Goal: Information Seeking & Learning: Learn about a topic

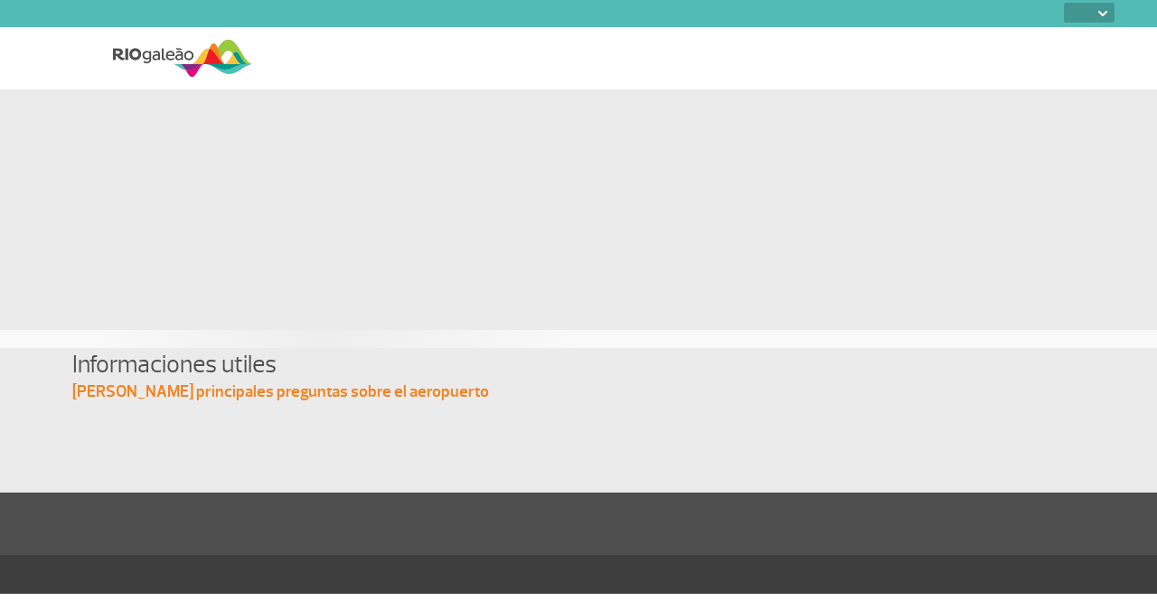
select select
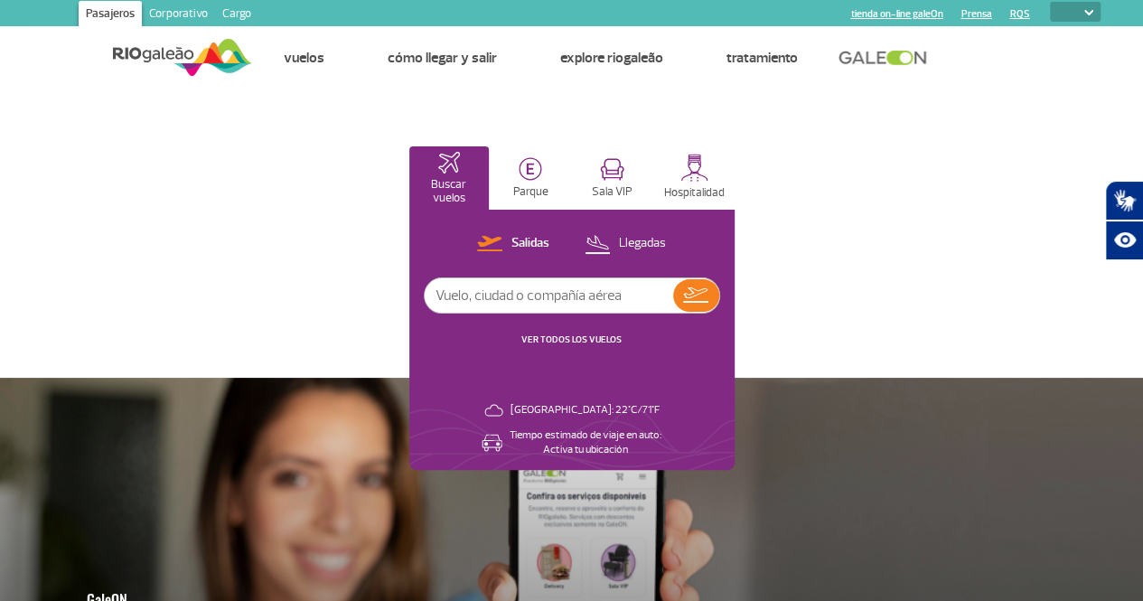
scroll to position [2, 0]
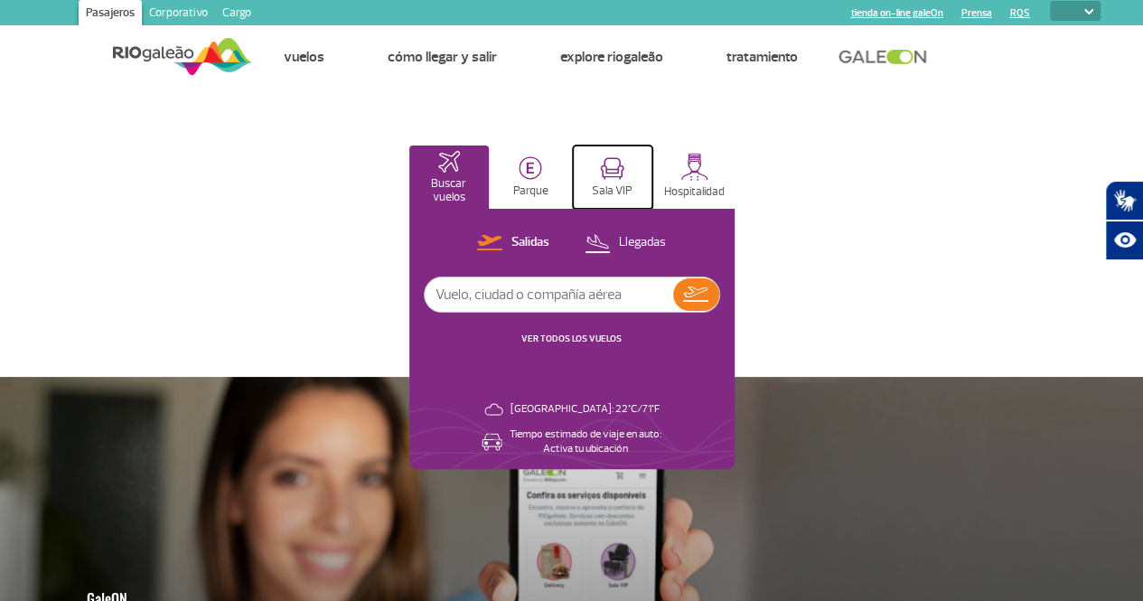
click at [633, 187] on p "Sala VIP" at bounding box center [612, 191] width 41 height 14
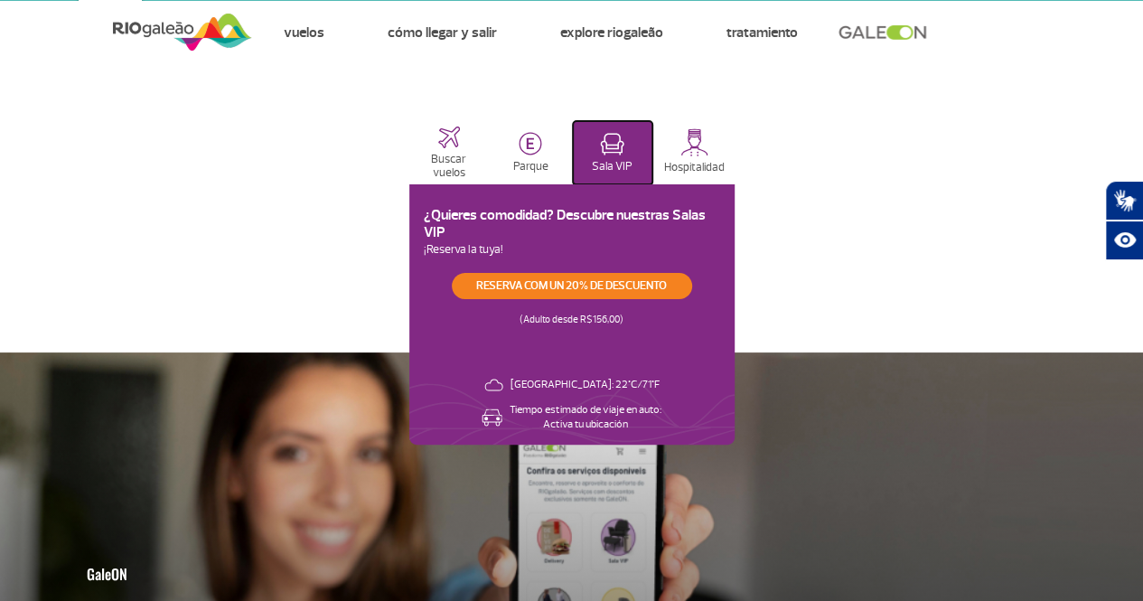
scroll to position [0, 0]
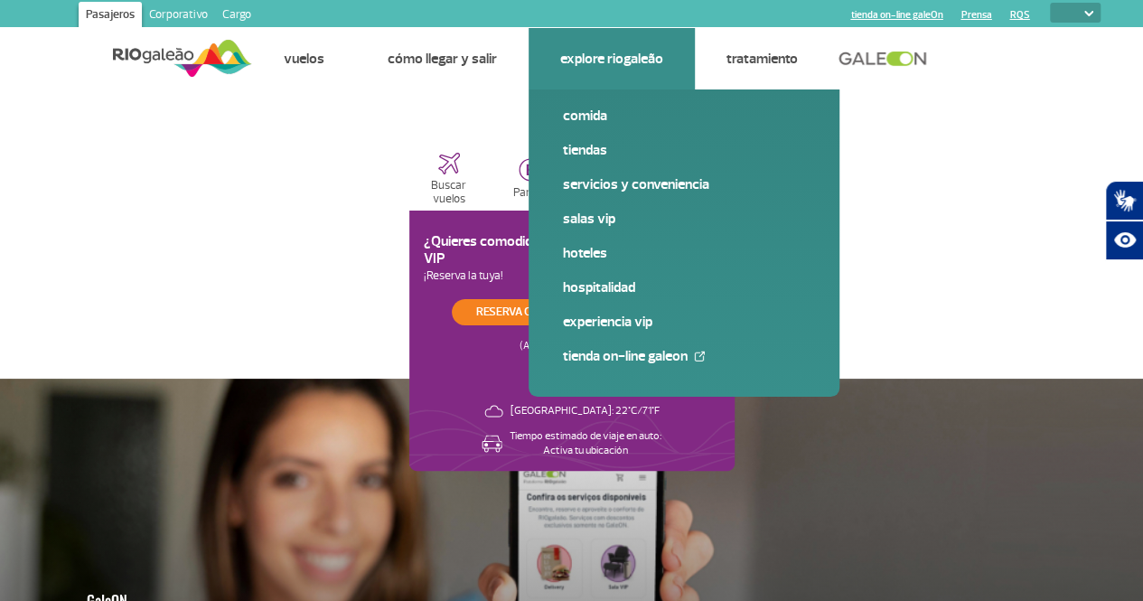
click at [621, 54] on link "Explore RIOgaleão" at bounding box center [611, 59] width 103 height 18
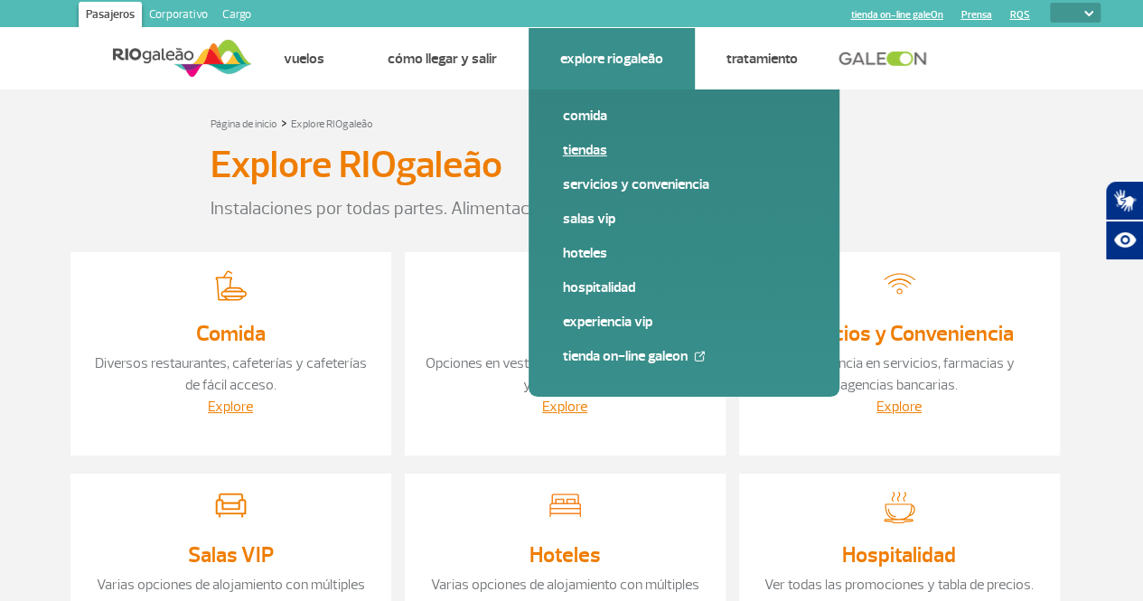
click at [575, 145] on link "Tiendas" at bounding box center [684, 150] width 242 height 20
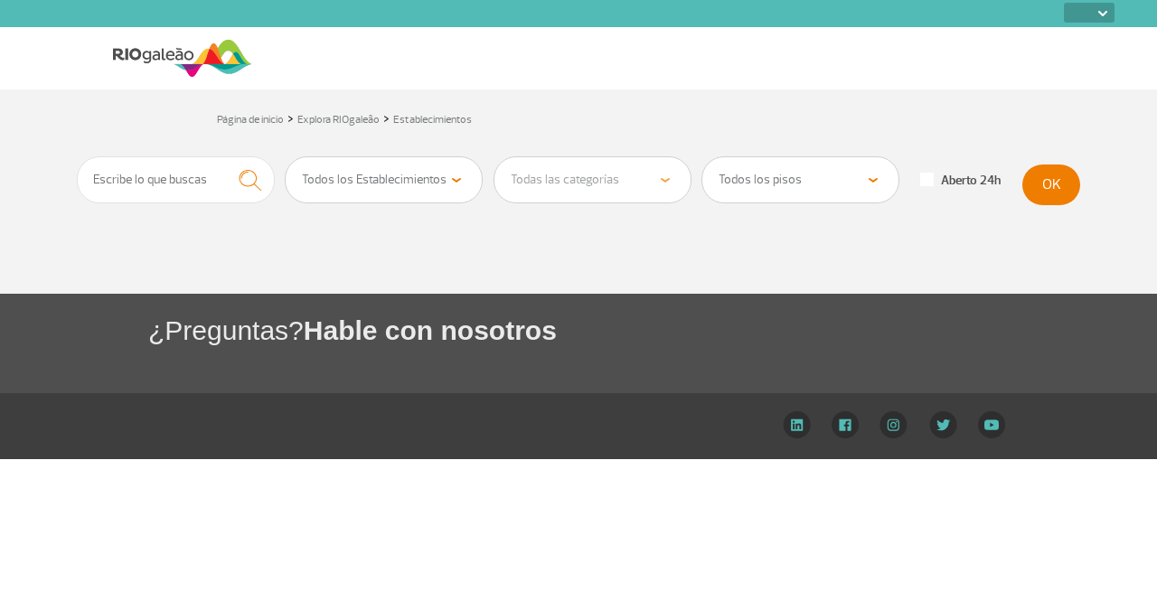
select select
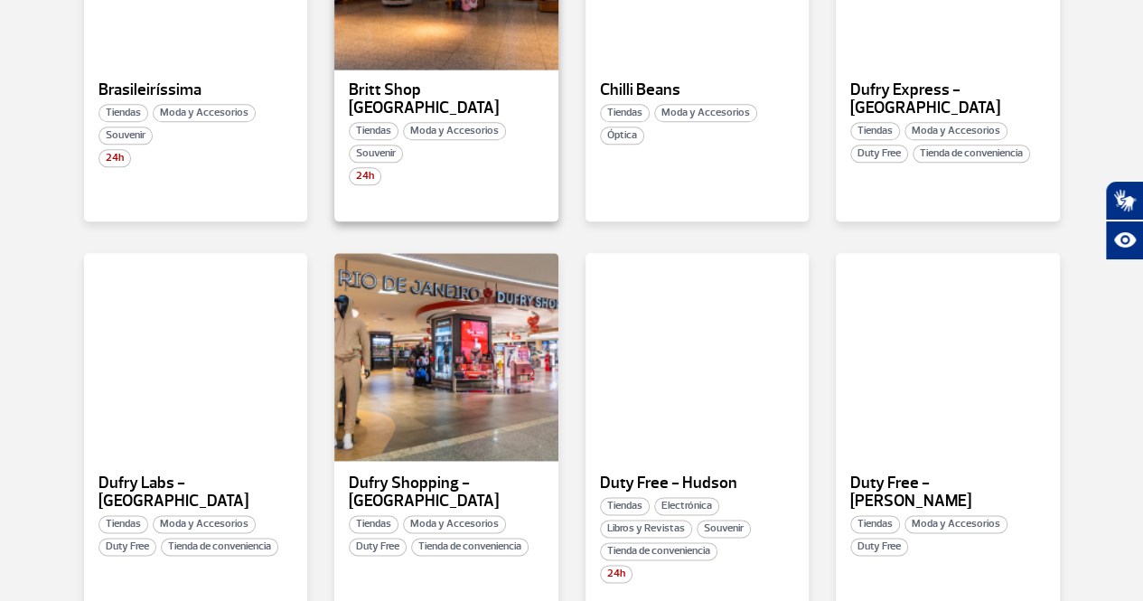
scroll to position [901, 0]
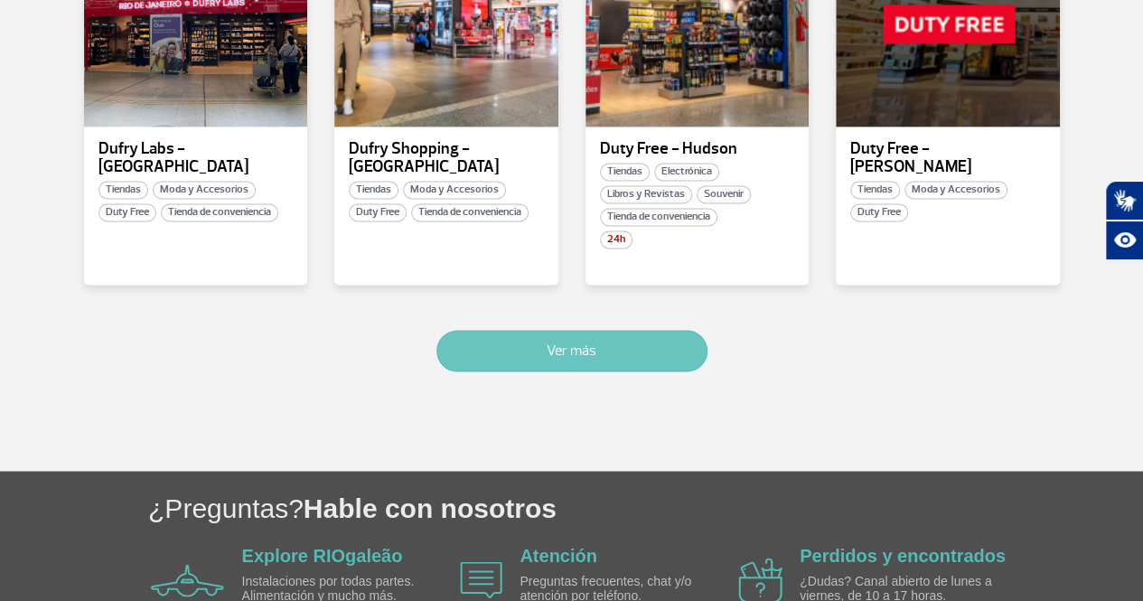
click at [575, 330] on button "Ver más" at bounding box center [571, 351] width 271 height 42
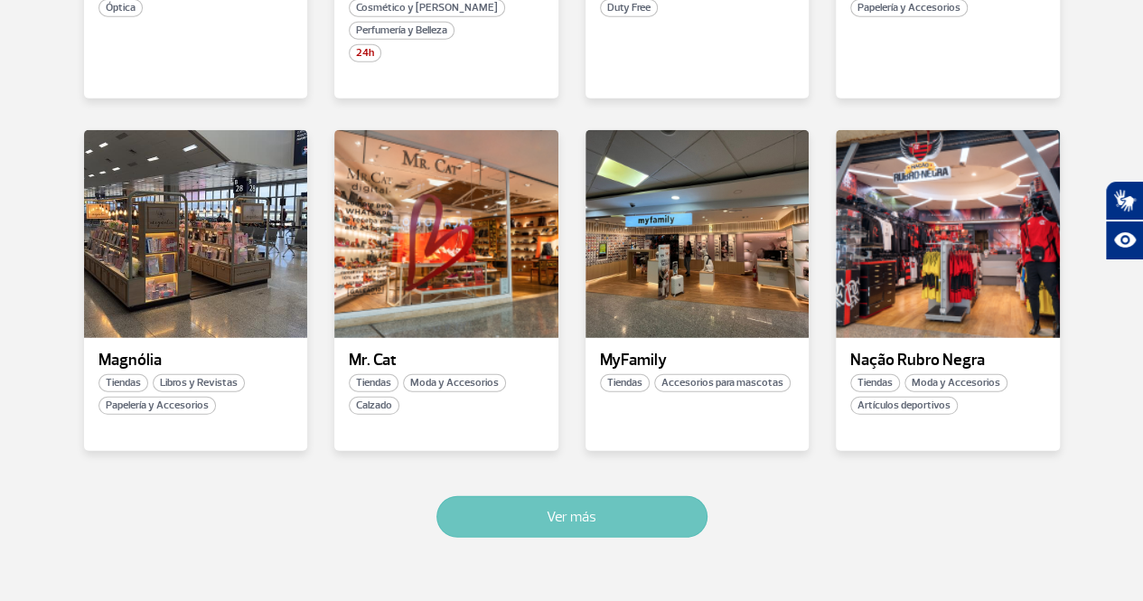
click at [540, 496] on button "Ver más" at bounding box center [571, 517] width 271 height 42
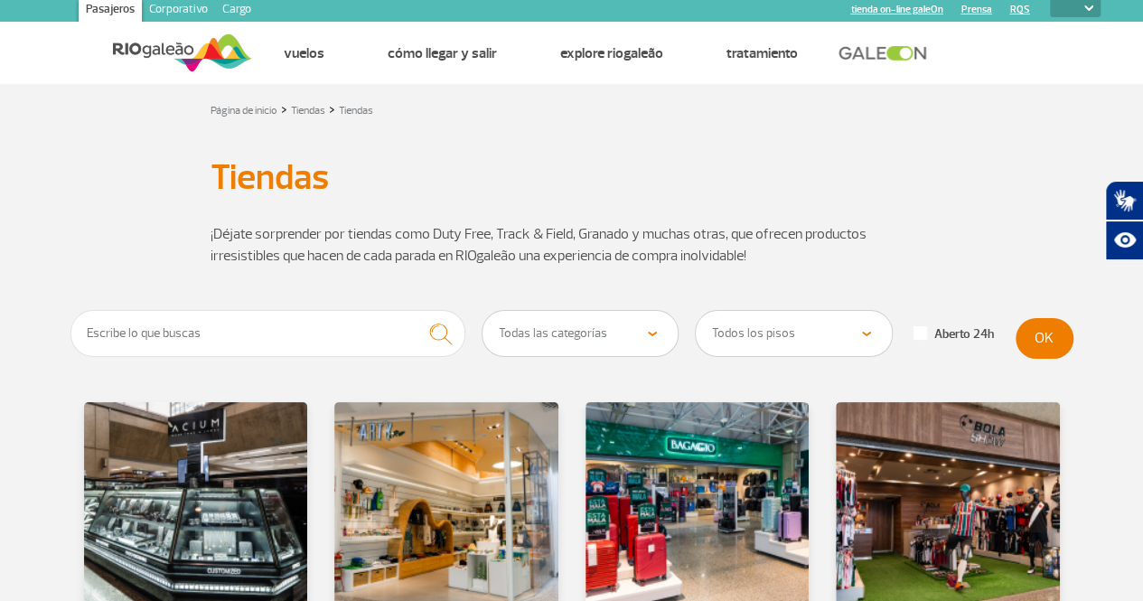
scroll to position [0, 0]
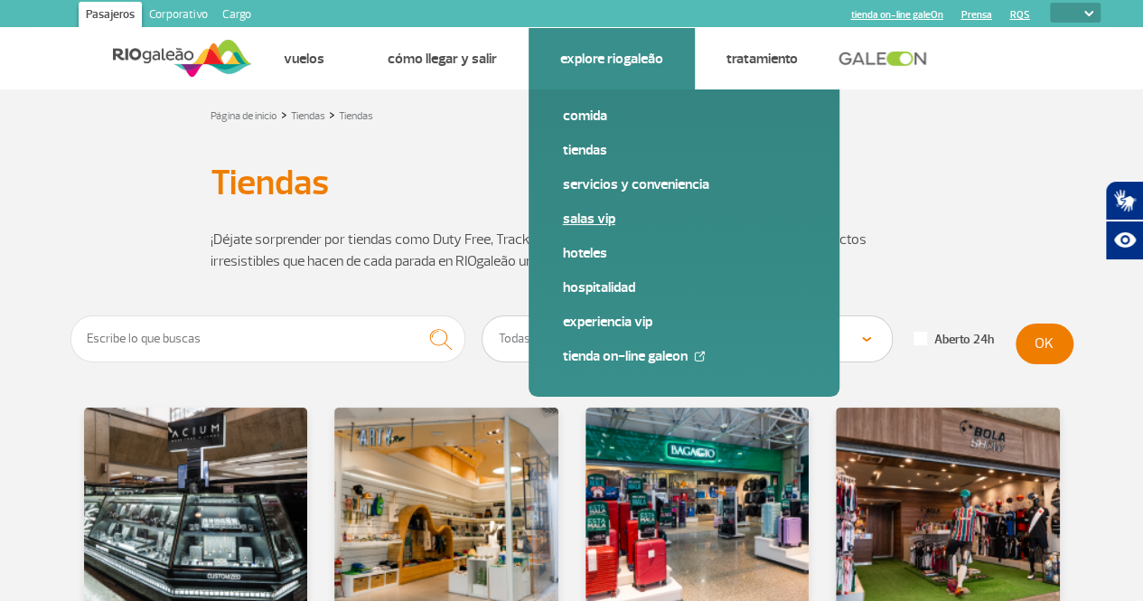
click at [596, 225] on link "Salas VIP" at bounding box center [684, 219] width 242 height 20
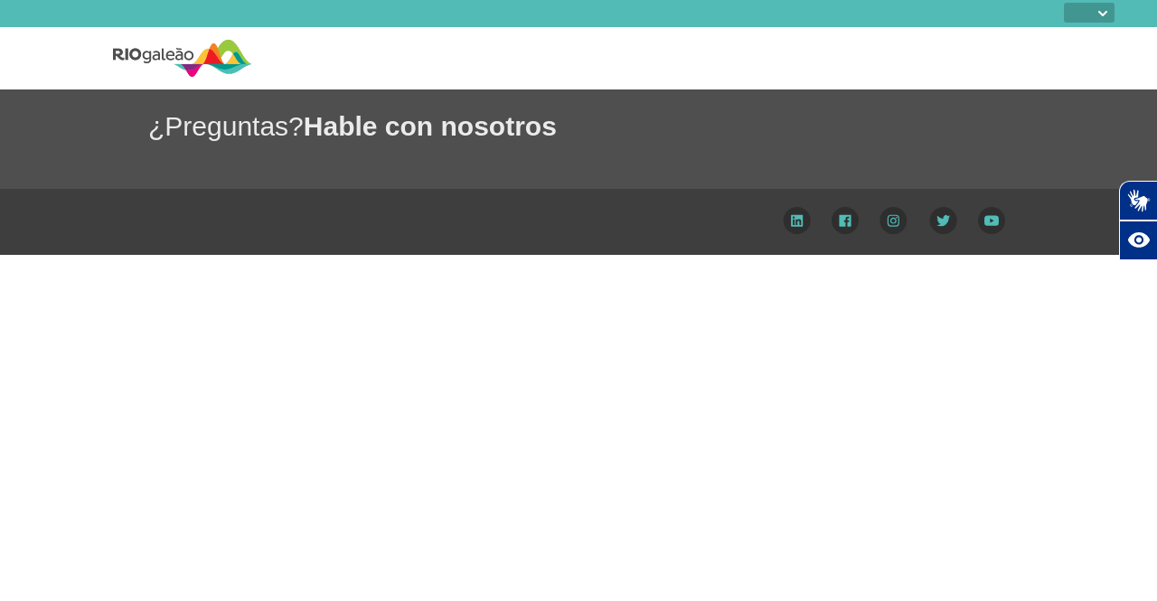
select select
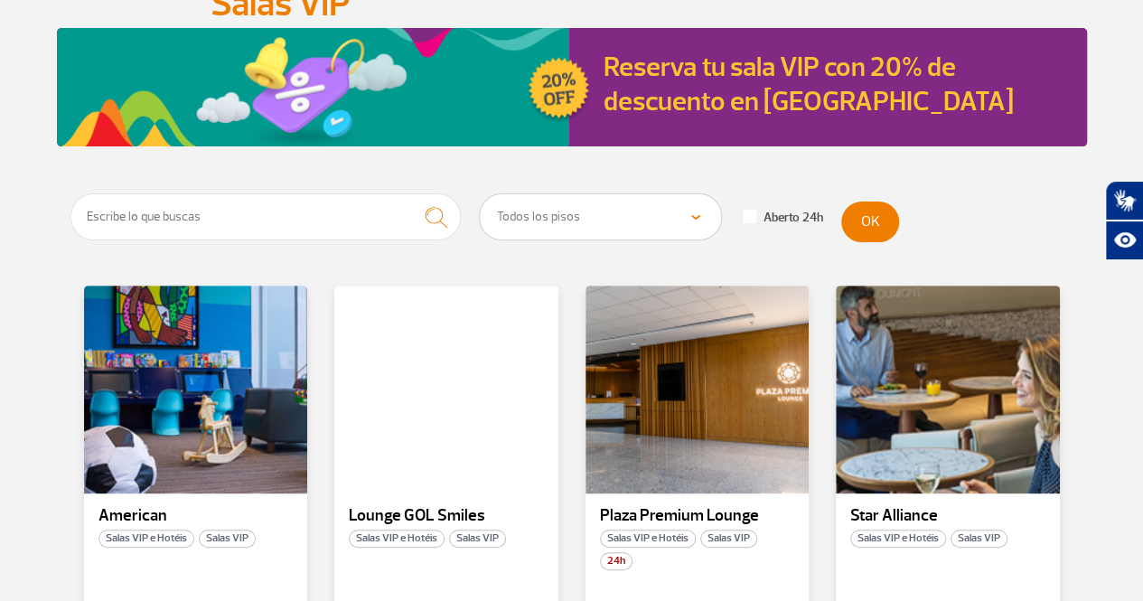
scroll to position [180, 0]
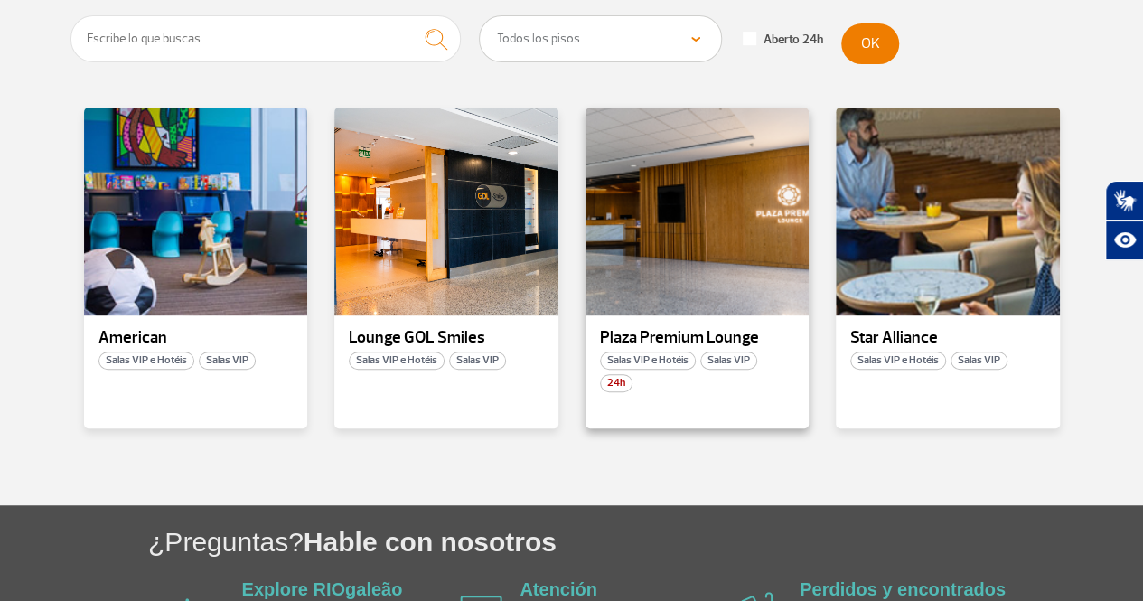
click at [649, 333] on p "Plaza Premium Lounge" at bounding box center [697, 338] width 195 height 18
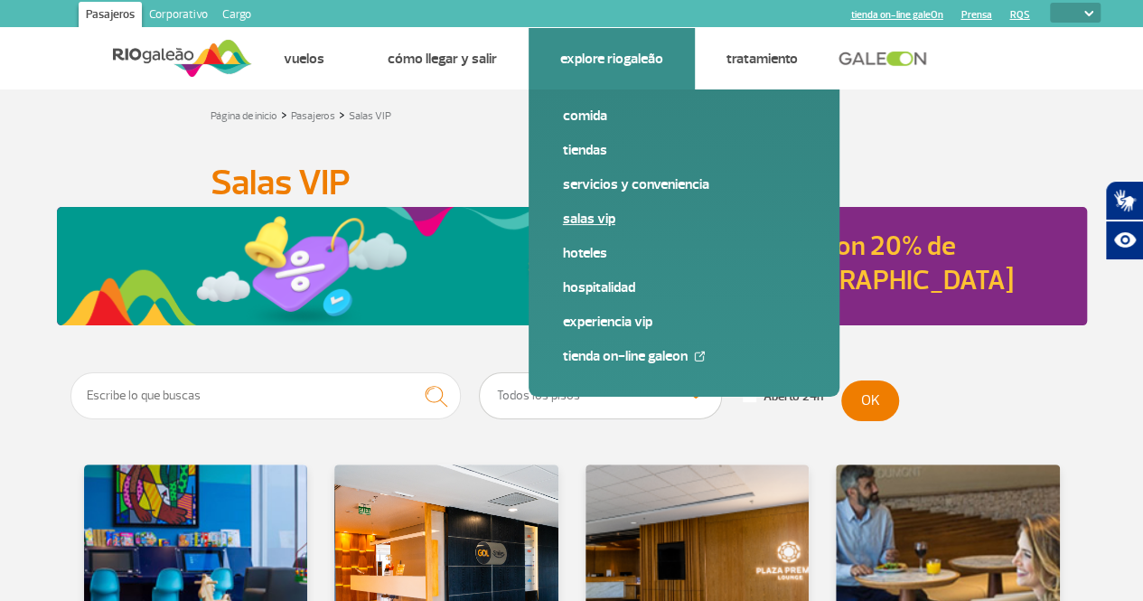
click at [593, 220] on link "Salas VIP" at bounding box center [684, 219] width 242 height 20
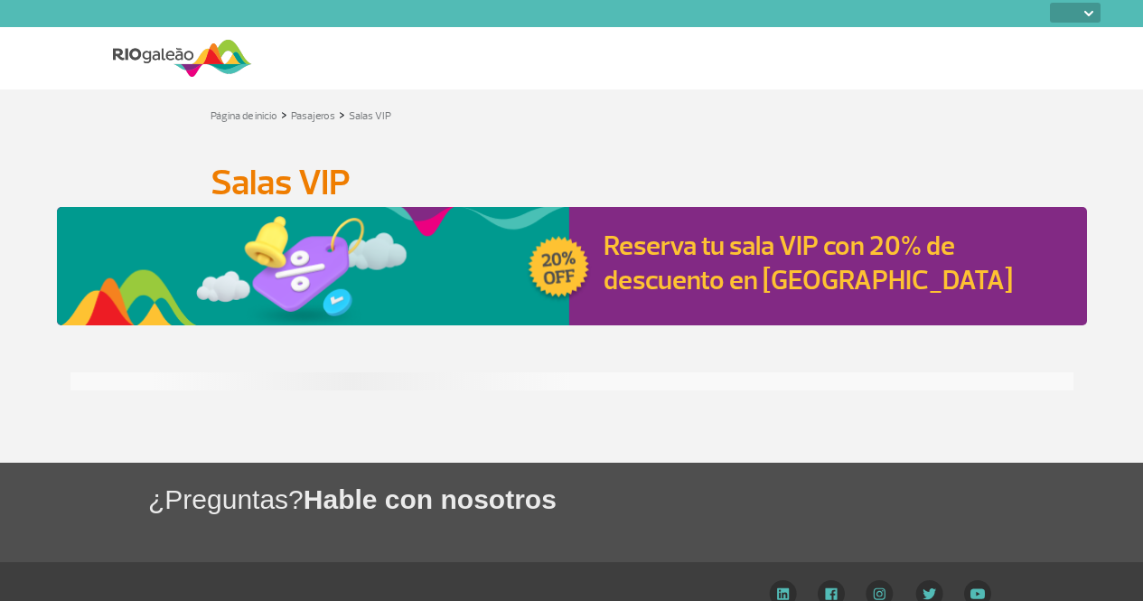
select select
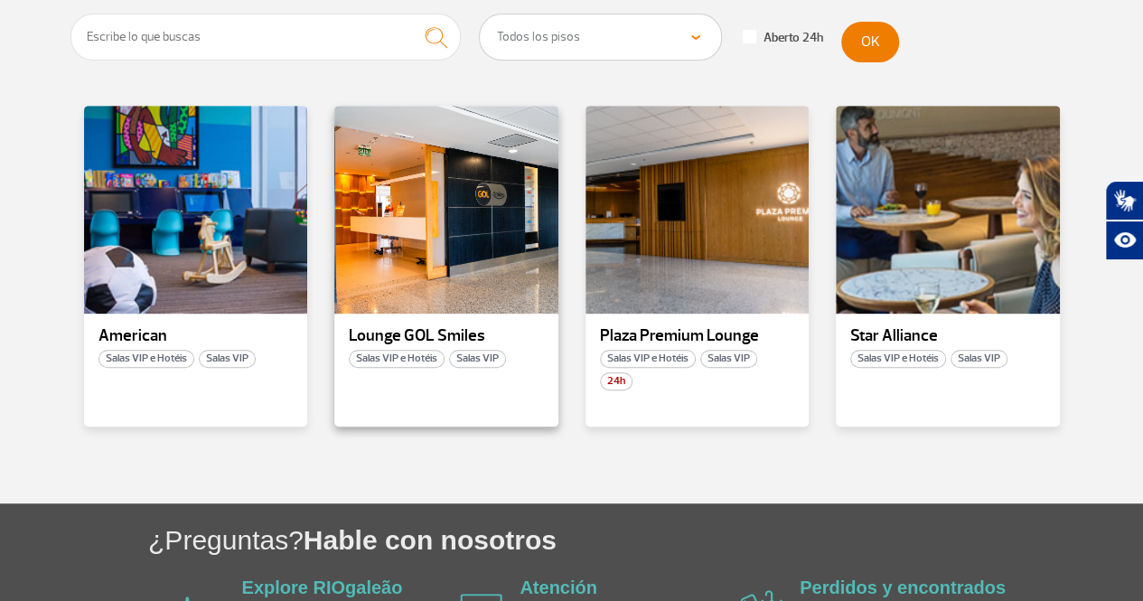
click at [402, 335] on p "Lounge GOL Smiles" at bounding box center [446, 336] width 195 height 18
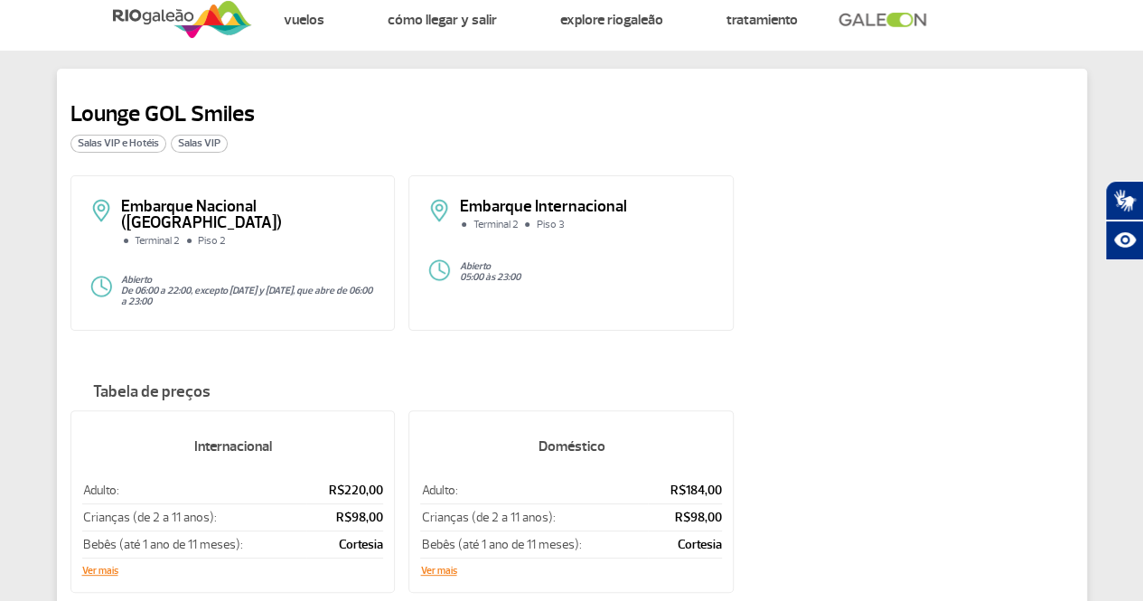
scroll to position [37, 0]
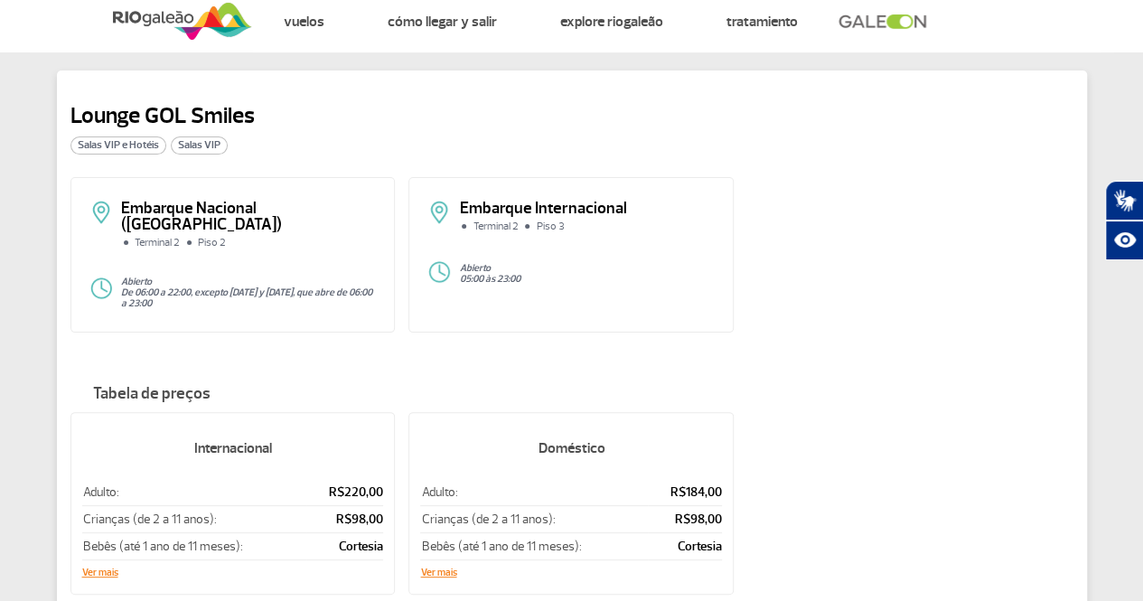
click at [198, 142] on span "Salas VIP" at bounding box center [199, 145] width 57 height 18
click at [103, 136] on span "Salas VIP e Hotéis" at bounding box center [118, 145] width 96 height 18
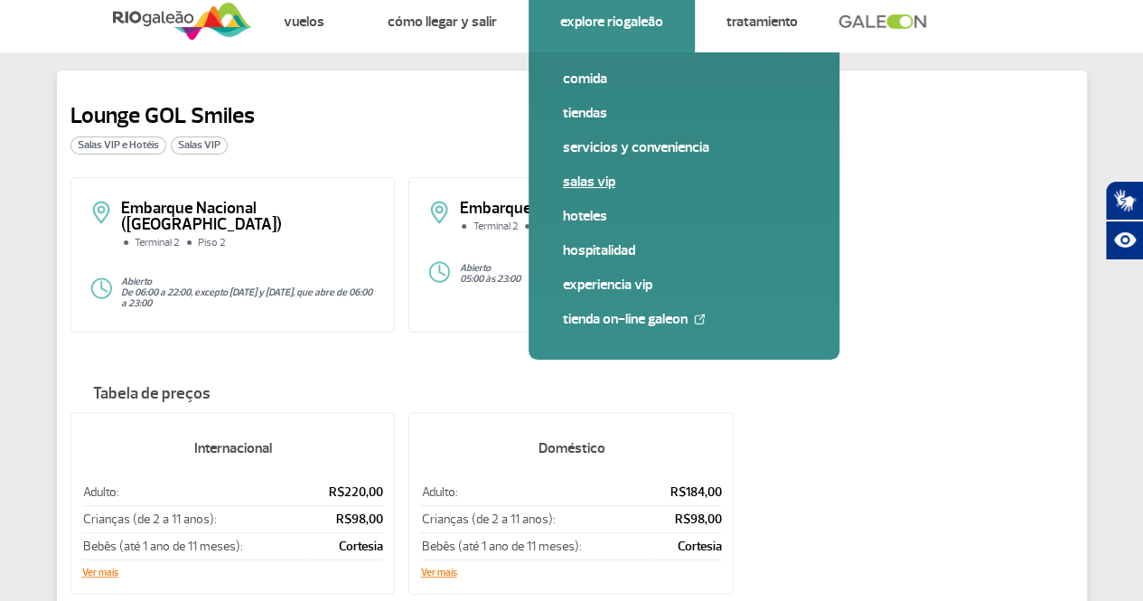
click at [590, 183] on link "Salas VIP" at bounding box center [684, 182] width 242 height 20
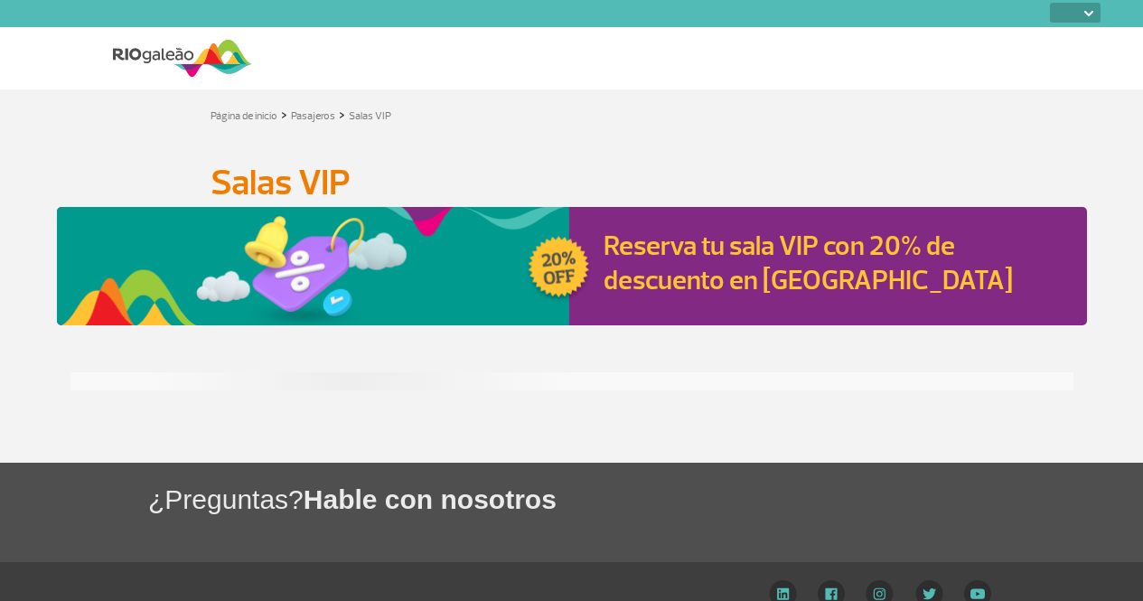
select select
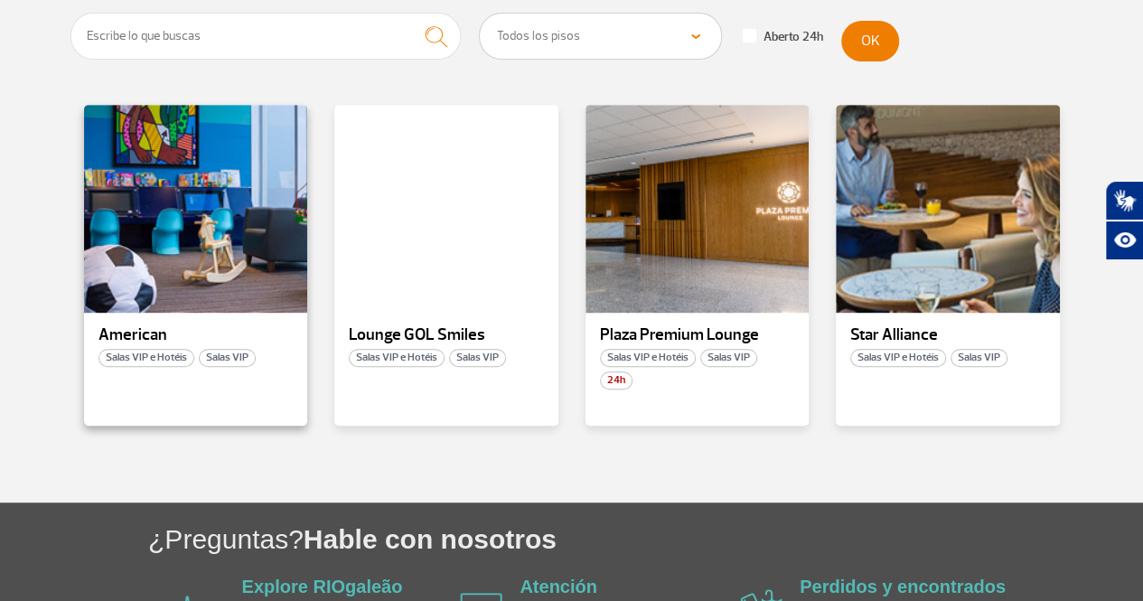
scroll to position [360, 0]
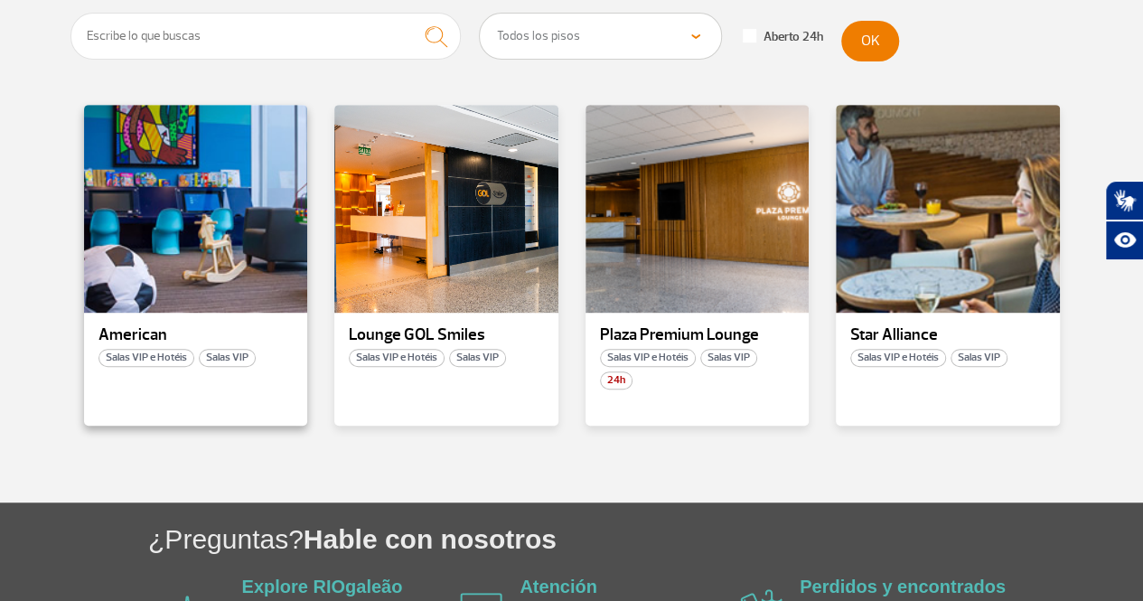
click at [124, 333] on p "American" at bounding box center [195, 335] width 195 height 18
